Goal: Find contact information: Find contact information

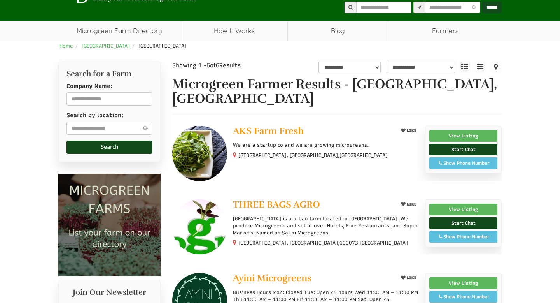
scroll to position [44, 0]
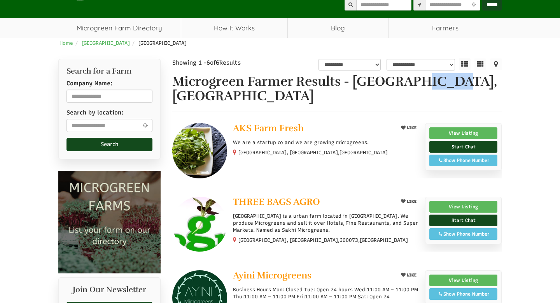
drag, startPoint x: 410, startPoint y: 79, endPoint x: 448, endPoint y: 82, distance: 37.4
click at [448, 82] on h1 "Microgreen Farmer Results - [GEOGRAPHIC_DATA], [GEOGRAPHIC_DATA]" at bounding box center [337, 88] width 330 height 29
click at [405, 84] on h1 "Microgreen Farmer Results - [GEOGRAPHIC_DATA], [GEOGRAPHIC_DATA]" at bounding box center [337, 88] width 330 height 29
drag, startPoint x: 412, startPoint y: 84, endPoint x: 471, endPoint y: 88, distance: 59.3
click at [471, 88] on h1 "Microgreen Farmer Results - [GEOGRAPHIC_DATA], [GEOGRAPHIC_DATA]" at bounding box center [337, 88] width 330 height 29
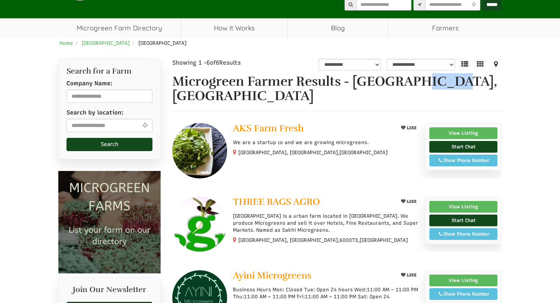
click at [471, 88] on h1 "Microgreen Farmer Results - [GEOGRAPHIC_DATA], [GEOGRAPHIC_DATA]" at bounding box center [337, 88] width 330 height 29
drag, startPoint x: 471, startPoint y: 88, endPoint x: 412, endPoint y: 83, distance: 59.3
click at [412, 83] on h1 "Microgreen Farmer Results - [GEOGRAPHIC_DATA], [GEOGRAPHIC_DATA]" at bounding box center [337, 88] width 330 height 29
click at [439, 82] on h1 "Microgreen Farmer Results - [GEOGRAPHIC_DATA], [GEOGRAPHIC_DATA]" at bounding box center [337, 88] width 330 height 29
drag, startPoint x: 445, startPoint y: 83, endPoint x: 412, endPoint y: 79, distance: 33.3
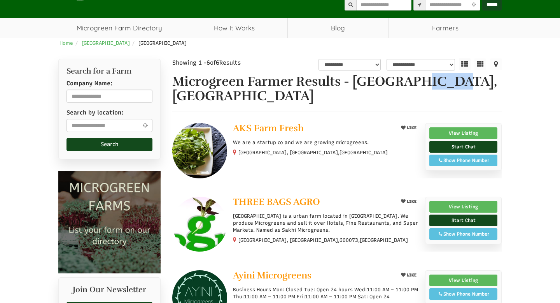
click at [412, 79] on h1 "Microgreen Farmer Results - [GEOGRAPHIC_DATA], [GEOGRAPHIC_DATA]" at bounding box center [337, 88] width 330 height 29
click at [473, 81] on h1 "Microgreen Farmer Results - [GEOGRAPHIC_DATA], [GEOGRAPHIC_DATA]" at bounding box center [337, 88] width 330 height 29
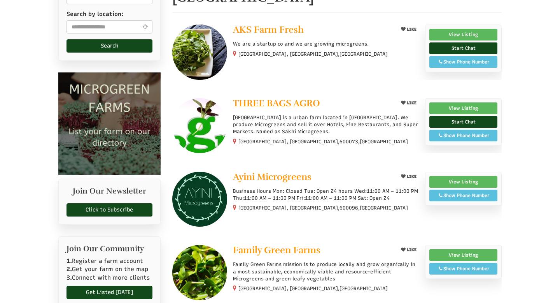
scroll to position [122, 0]
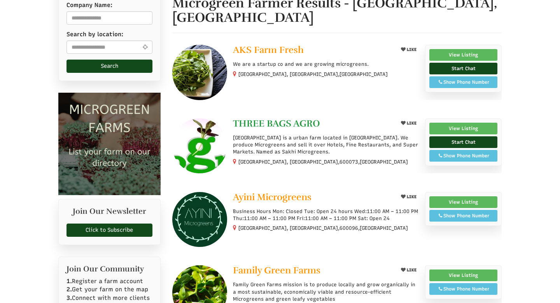
click at [285, 117] on span "THREE BAGS AGRO" at bounding box center [276, 123] width 87 height 12
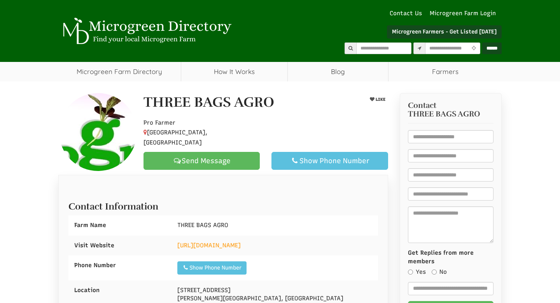
select select "Language Translate Widget"
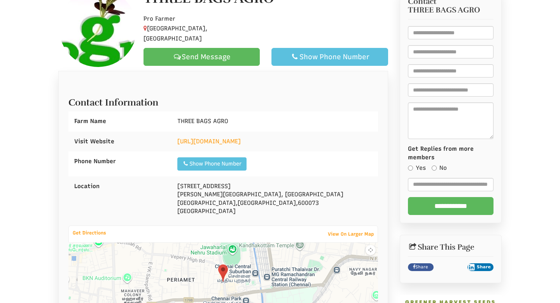
scroll to position [114, 0]
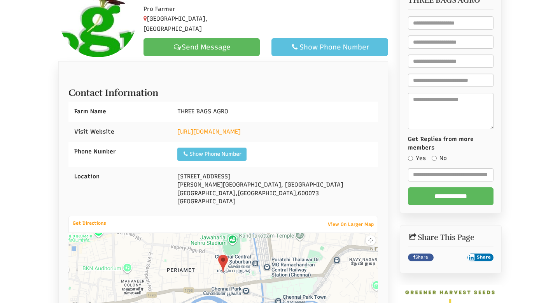
click at [224, 264] on img at bounding box center [223, 262] width 10 height 17
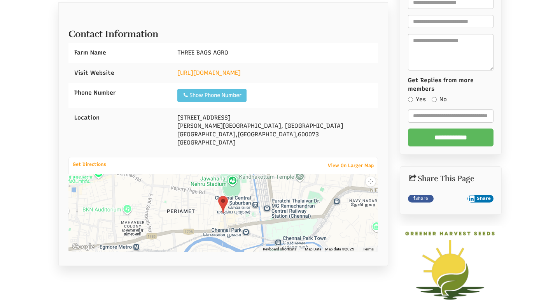
scroll to position [173, 0]
click at [223, 201] on img at bounding box center [223, 203] width 10 height 17
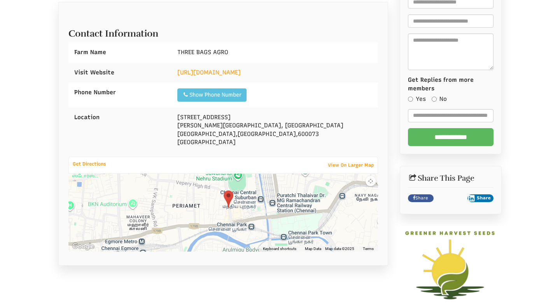
drag, startPoint x: 223, startPoint y: 201, endPoint x: 228, endPoint y: 197, distance: 6.6
click at [228, 197] on img at bounding box center [229, 198] width 10 height 17
click at [265, 133] on div "1/165 Velachery Rd Azhagiri Street, Santhoshpuram Chennai , Tamil Nadu , 600073…" at bounding box center [275, 129] width 206 height 45
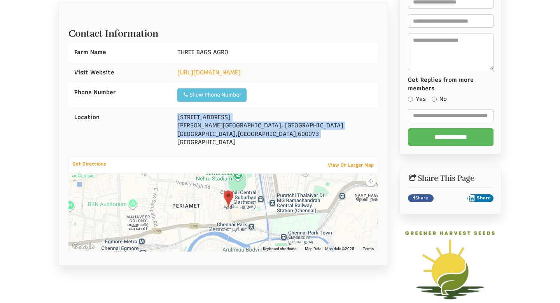
drag, startPoint x: 265, startPoint y: 133, endPoint x: 178, endPoint y: 115, distance: 89.4
click at [178, 115] on div "1/165 Velachery Rd Azhagiri Street, Santhoshpuram Chennai , Tamil Nadu , 600073…" at bounding box center [275, 129] width 206 height 45
copy div "1/165 Velachery Rd Azhagiri Street, Santhoshpuram Chennai , Tamil Nadu , 600073"
click at [282, 116] on div "1/165 Velachery Rd Azhagiri Street, Santhoshpuram Chennai , Tamil Nadu , 600073…" at bounding box center [275, 129] width 206 height 45
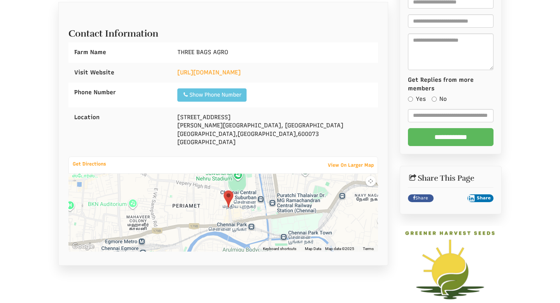
click at [226, 96] on div "Show Phone Number" at bounding box center [211, 95] width 59 height 8
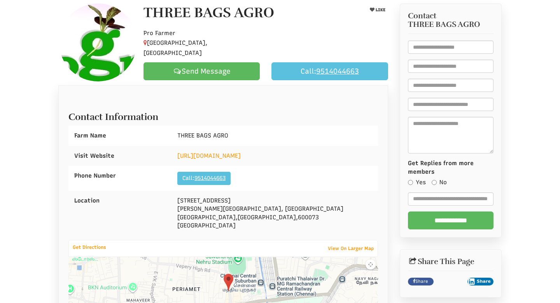
scroll to position [0, 0]
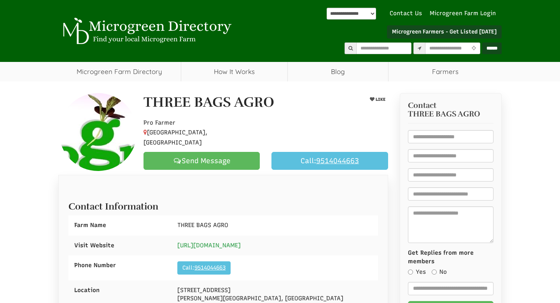
click at [230, 245] on link "https://www.sakhimicrogreens.com" at bounding box center [208, 245] width 63 height 7
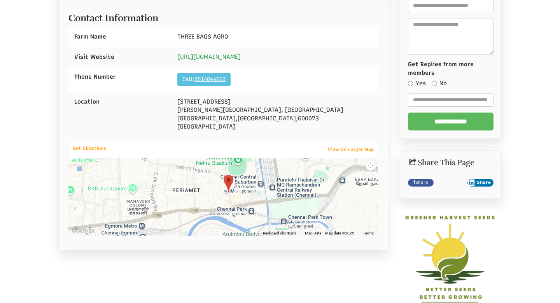
scroll to position [189, 0]
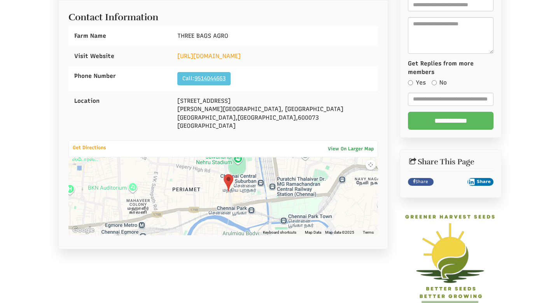
click at [358, 144] on link "View On Larger Map" at bounding box center [351, 148] width 54 height 11
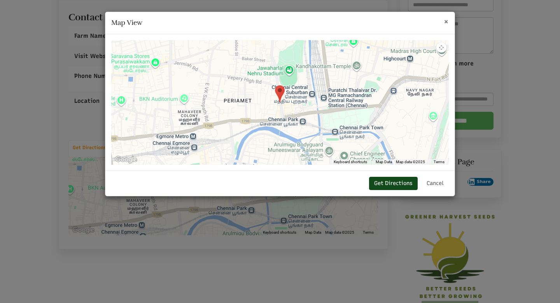
click at [446, 22] on span "×" at bounding box center [446, 21] width 5 height 10
